Goal: Information Seeking & Learning: Learn about a topic

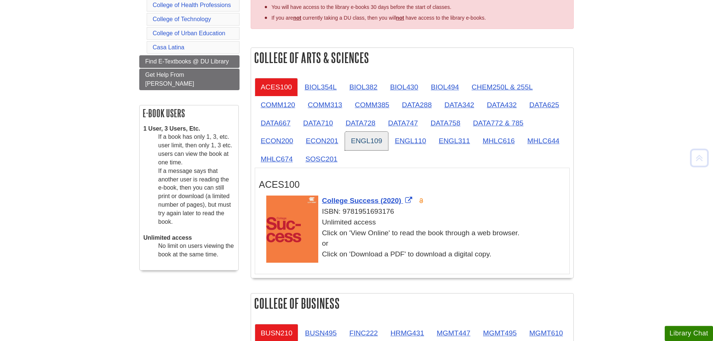
scroll to position [151, 0]
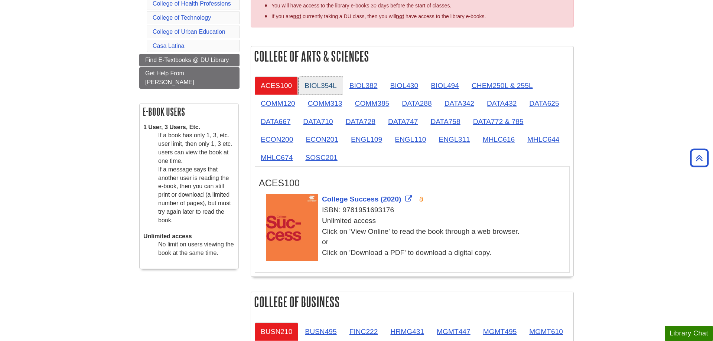
click at [329, 92] on link "BIOL354L" at bounding box center [320, 85] width 44 height 18
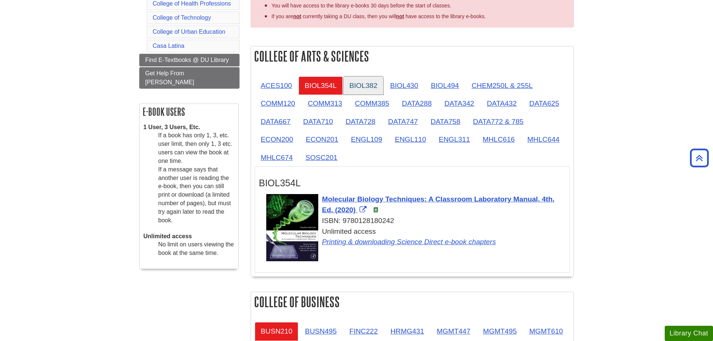
click at [354, 85] on link "BIOL382" at bounding box center [363, 85] width 40 height 18
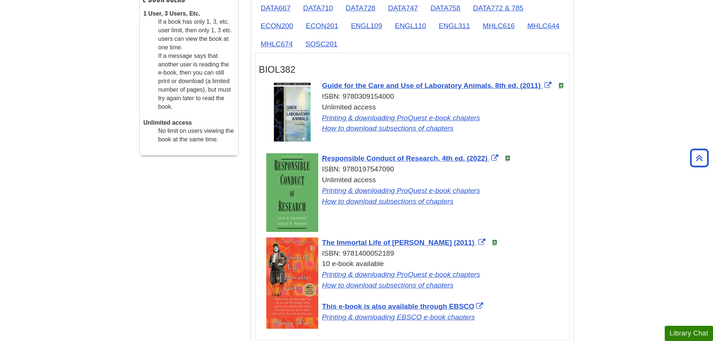
scroll to position [189, 0]
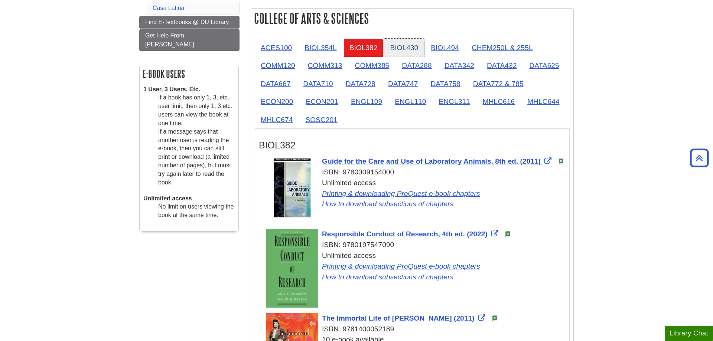
click at [416, 47] on link "BIOL430" at bounding box center [404, 48] width 40 height 18
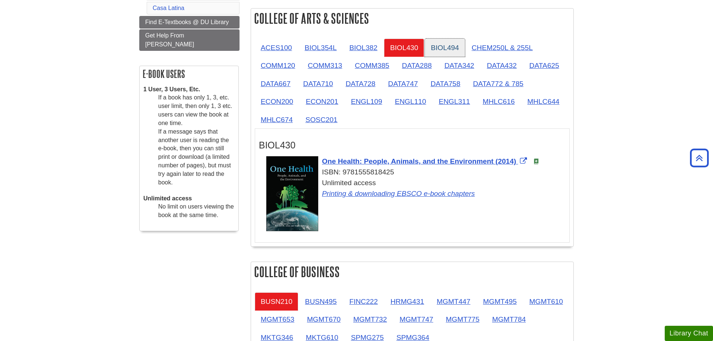
click at [457, 47] on link "BIOL494" at bounding box center [445, 48] width 40 height 18
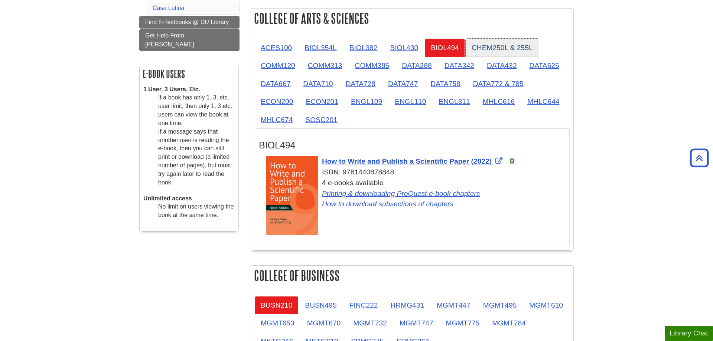
click at [502, 46] on link "CHEM250L & 255L" at bounding box center [501, 48] width 73 height 18
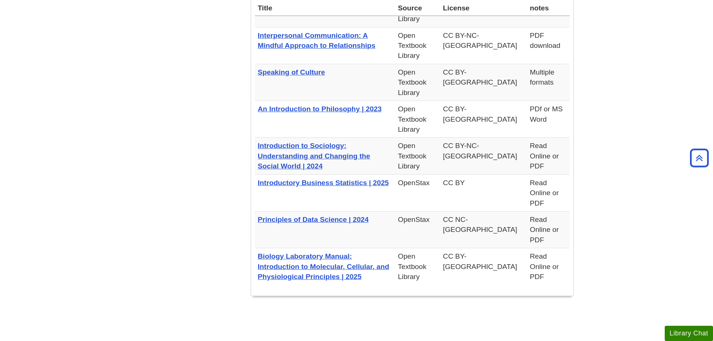
scroll to position [970, 0]
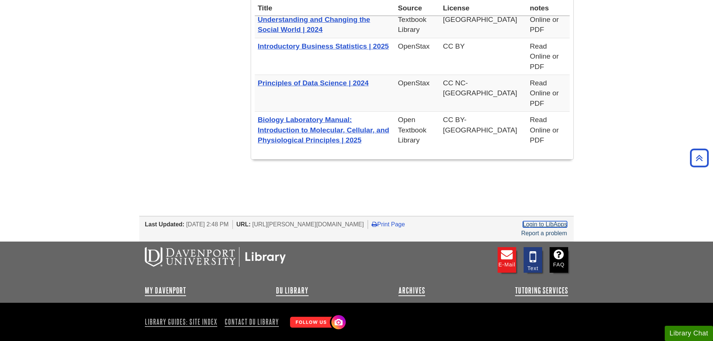
click at [559, 221] on link "Login to LibApps" at bounding box center [545, 224] width 44 height 6
